Goal: Task Accomplishment & Management: Manage account settings

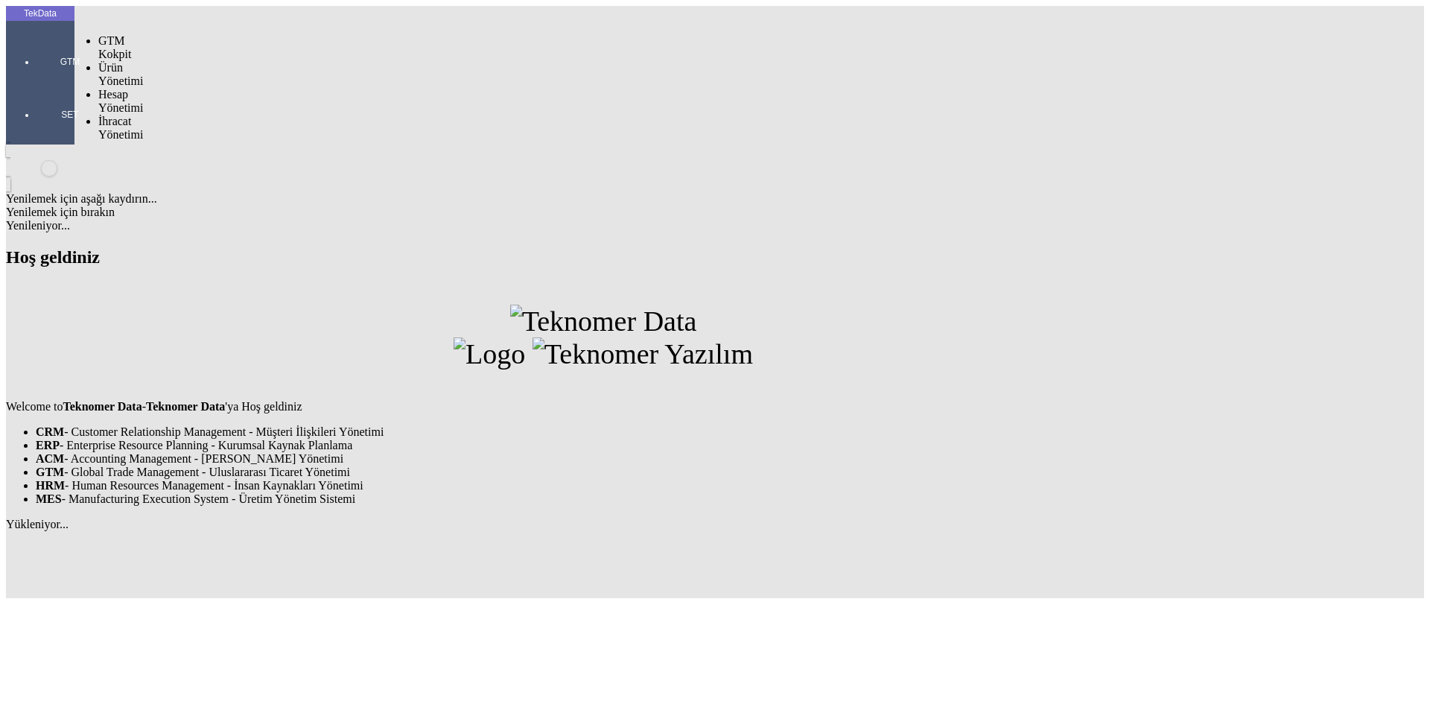
click at [36, 83] on div at bounding box center [70, 83] width 69 height 0
click at [133, 115] on span "İhracat Yönetimi" at bounding box center [120, 128] width 45 height 26
click at [228, 141] on span "Yüklemeler" at bounding box center [256, 147] width 57 height 13
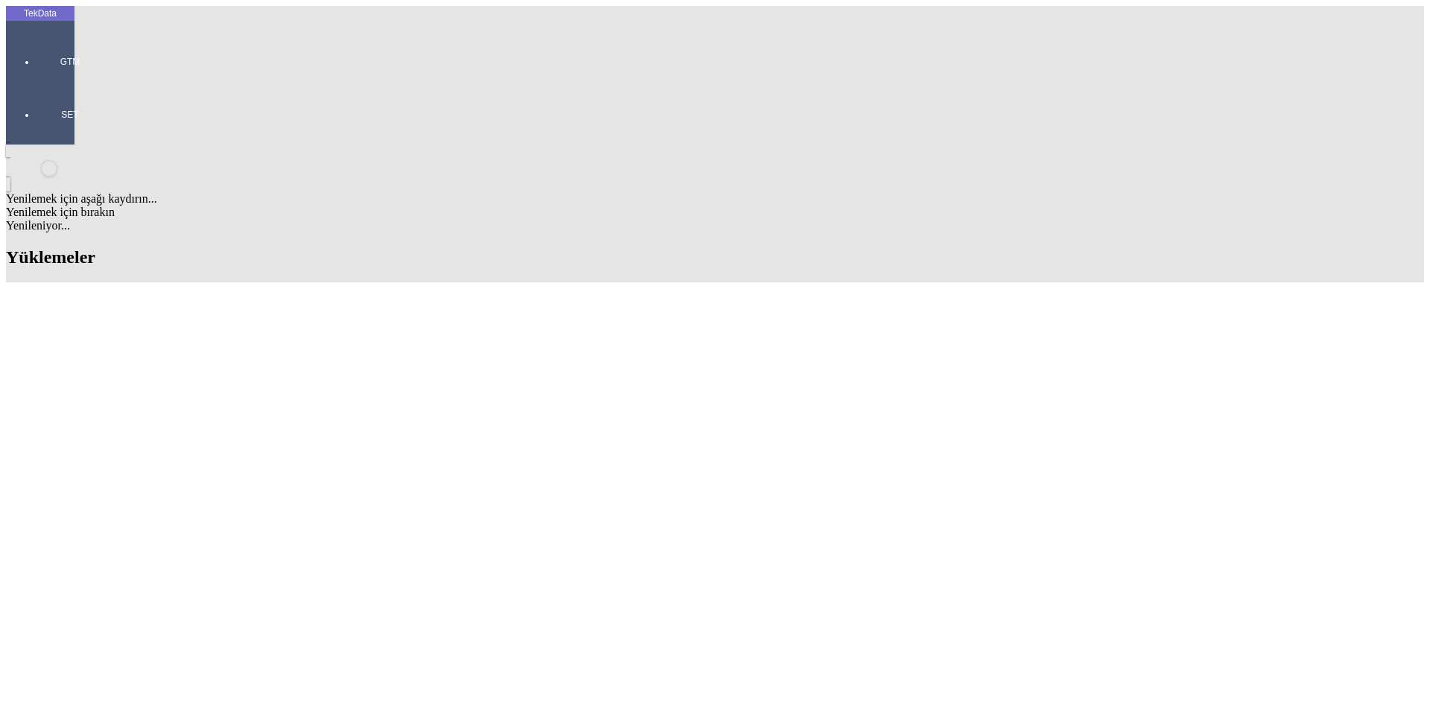
scroll to position [1192, 0]
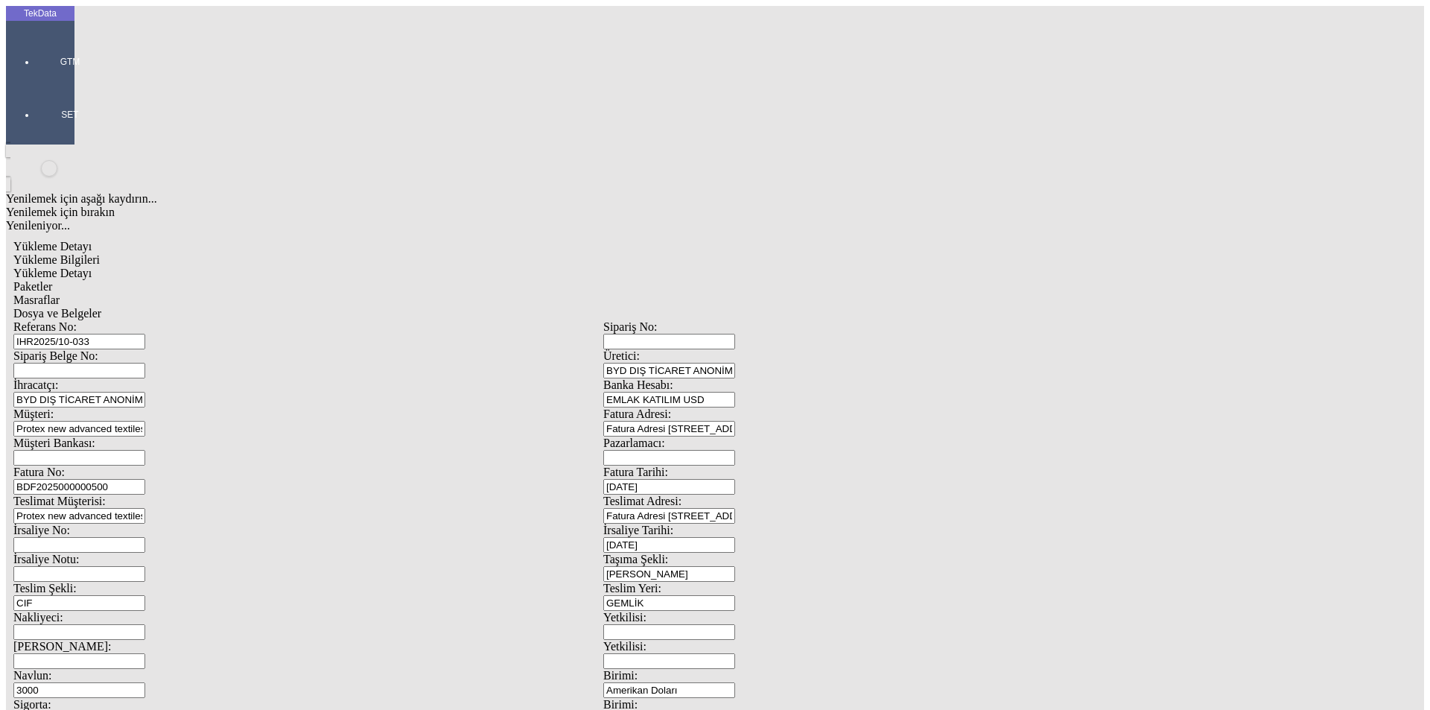
drag, startPoint x: 1317, startPoint y: 212, endPoint x: 191, endPoint y: 483, distance: 1158.3
click at [191, 698] on div "Sigorta: 50" at bounding box center [308, 712] width 590 height 29
type input "68.91"
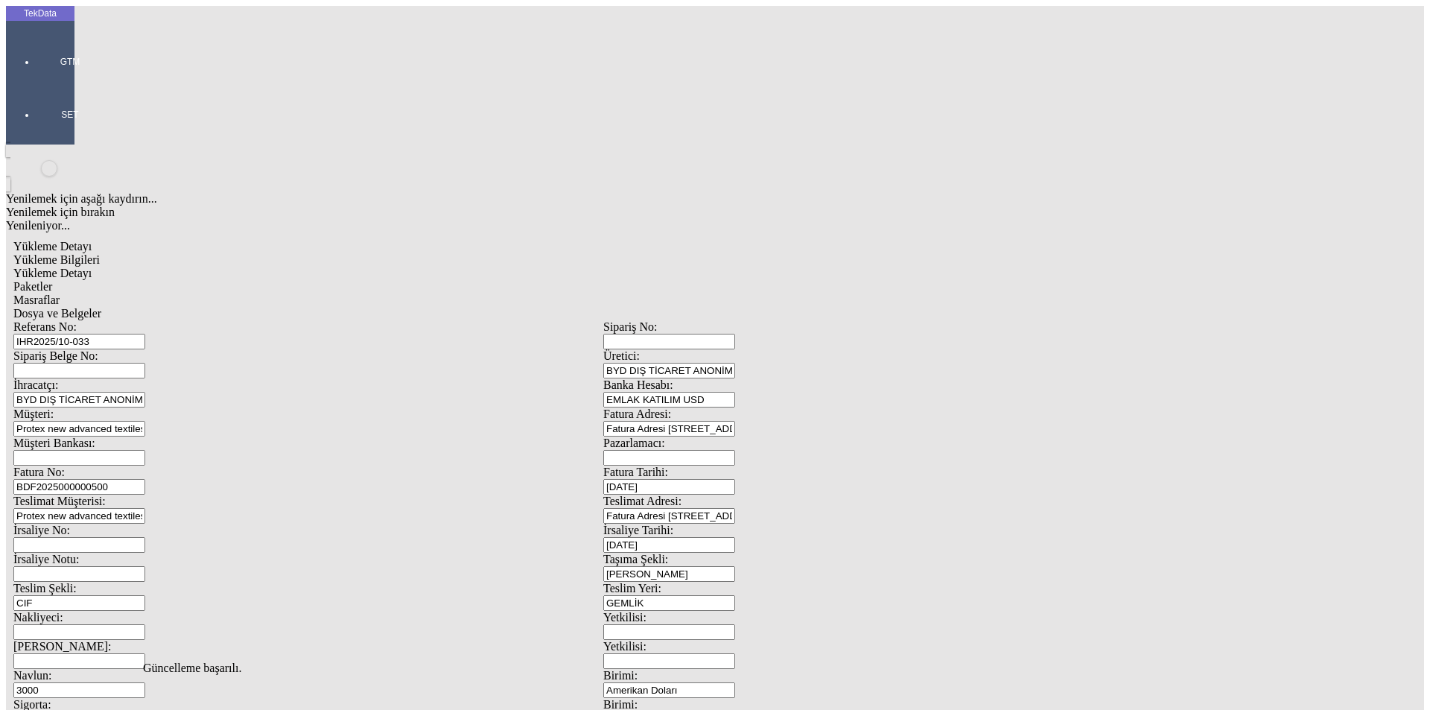
click at [101, 307] on span "Dosya ve Belgeler" at bounding box center [57, 313] width 88 height 13
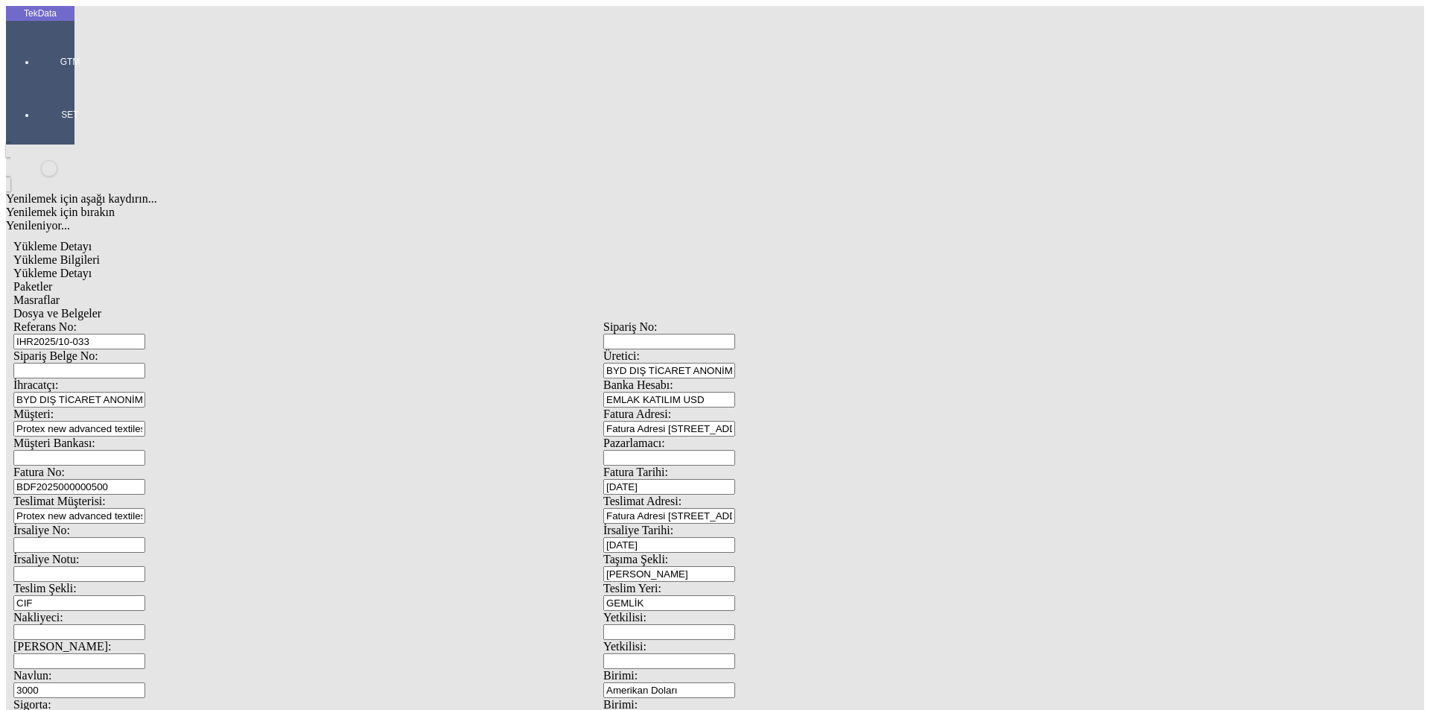
click at [101, 307] on span "Dosya ve Belgeler" at bounding box center [57, 313] width 88 height 13
